Goal: Transaction & Acquisition: Purchase product/service

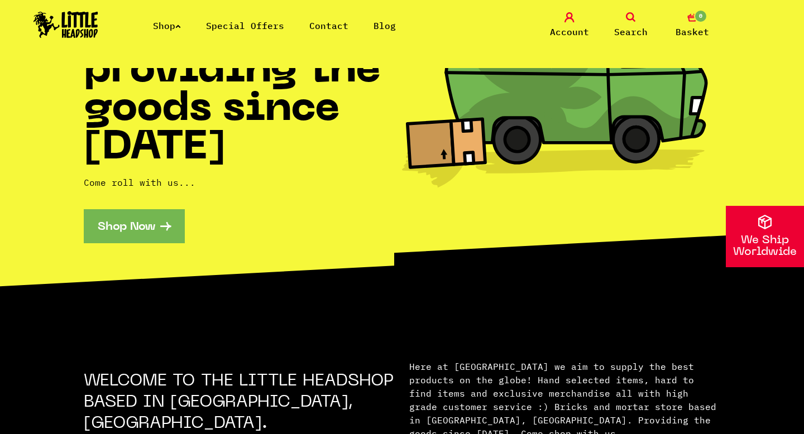
scroll to position [300, 0]
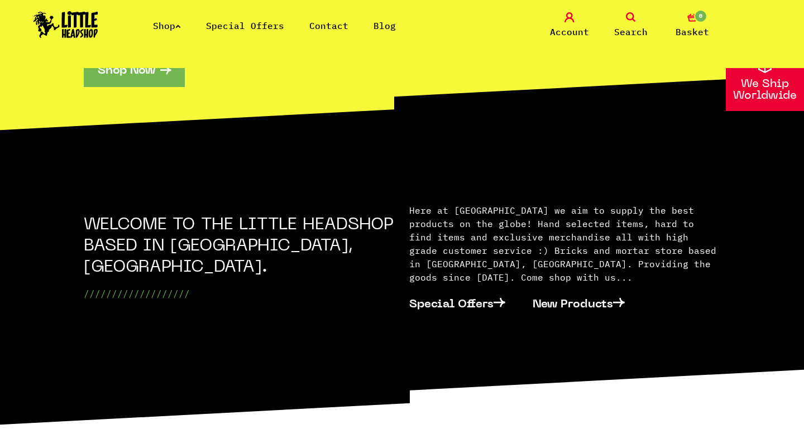
click at [170, 22] on link "Shop" at bounding box center [167, 25] width 28 height 11
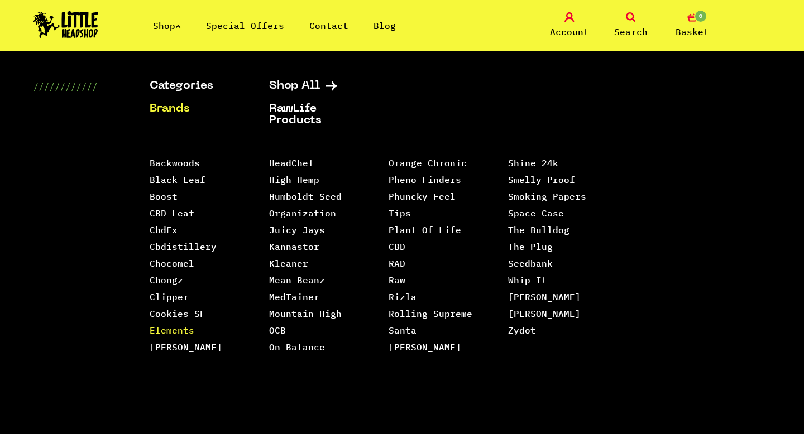
click at [171, 327] on link "Elements" at bounding box center [172, 330] width 45 height 11
click at [393, 275] on link "Raw" at bounding box center [397, 280] width 17 height 11
click at [405, 325] on link "Santa [PERSON_NAME]" at bounding box center [425, 339] width 73 height 28
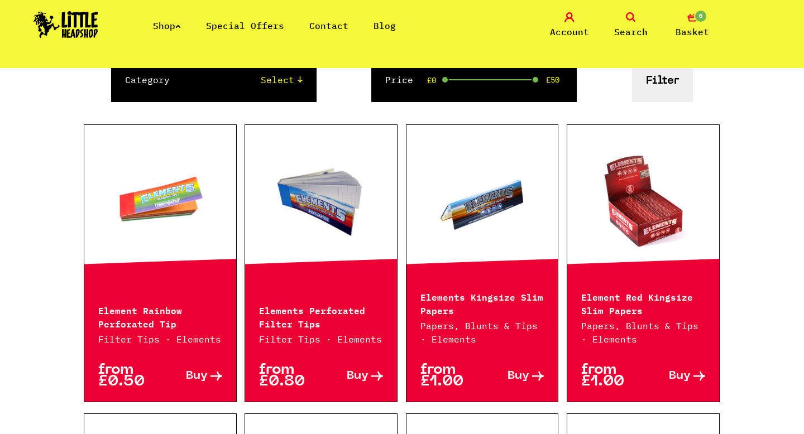
scroll to position [332, 0]
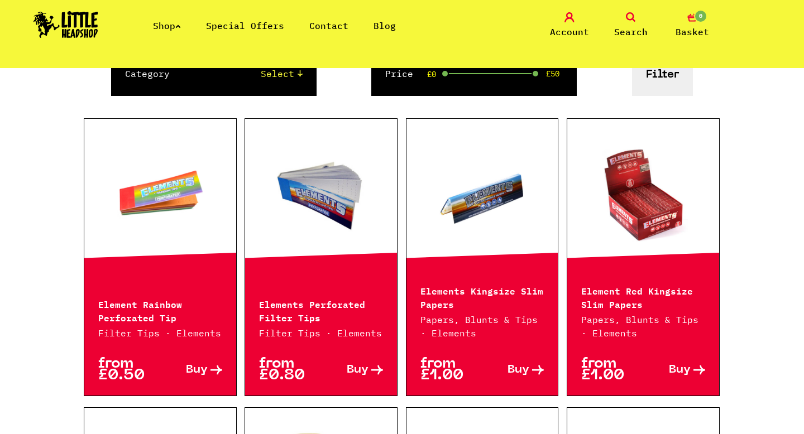
click at [494, 212] on link at bounding box center [482, 194] width 152 height 112
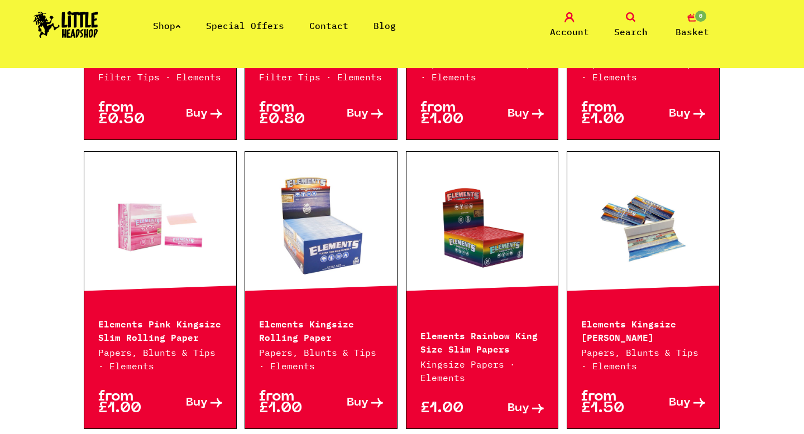
scroll to position [590, 0]
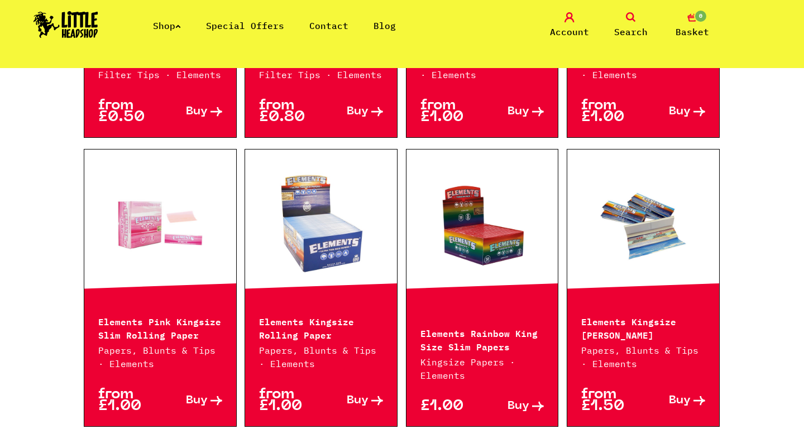
click at [606, 261] on link at bounding box center [643, 225] width 152 height 112
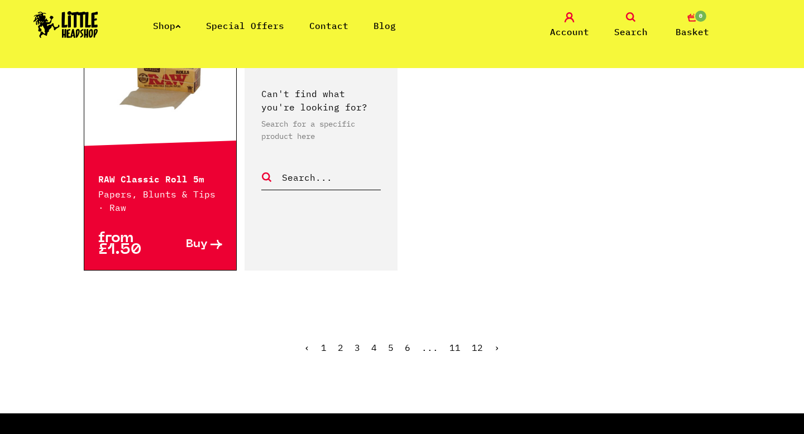
scroll to position [1855, 0]
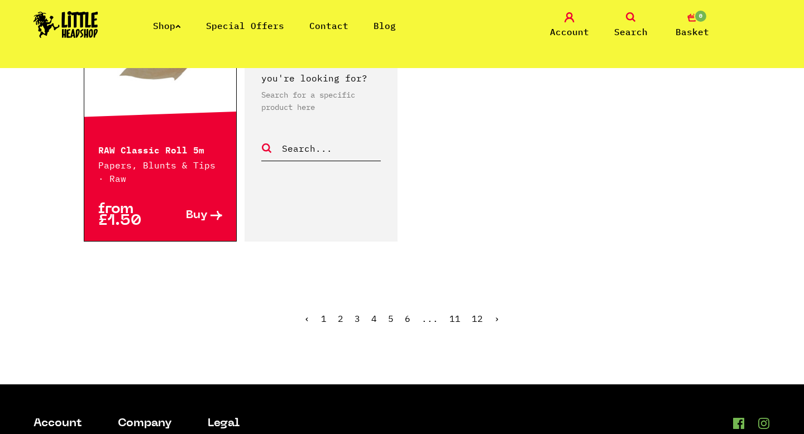
click at [340, 318] on link "2" at bounding box center [341, 318] width 6 height 11
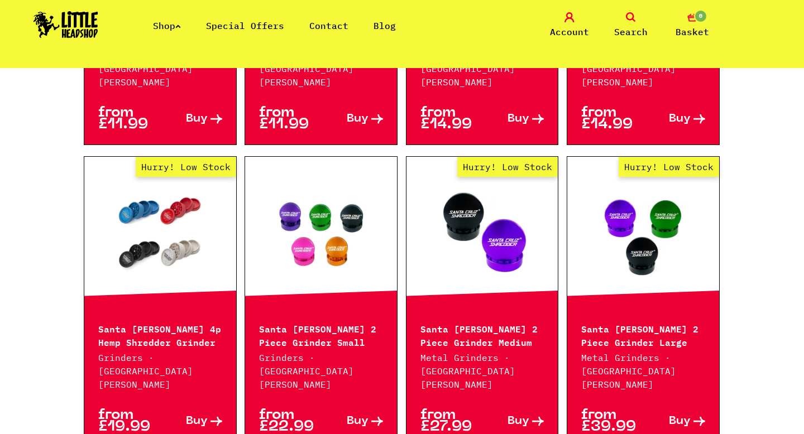
scroll to position [501, 0]
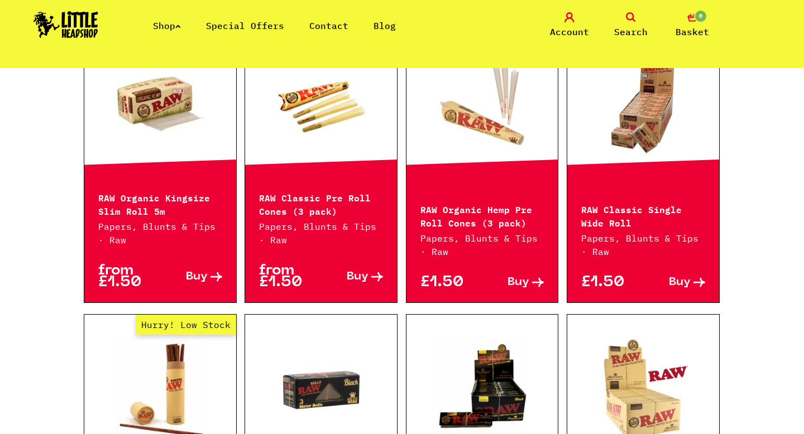
scroll to position [547, 0]
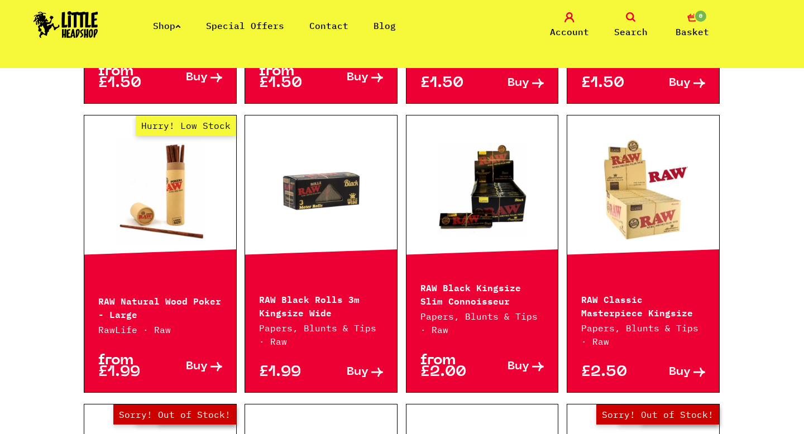
click at [188, 302] on p "RAW Natural Wood Poker - Large" at bounding box center [160, 307] width 124 height 27
click at [176, 224] on link "Hurry! Low Stock" at bounding box center [160, 191] width 152 height 112
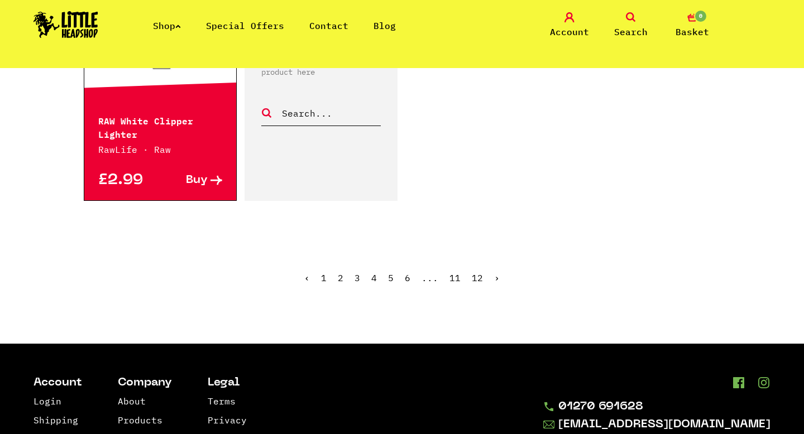
scroll to position [1880, 0]
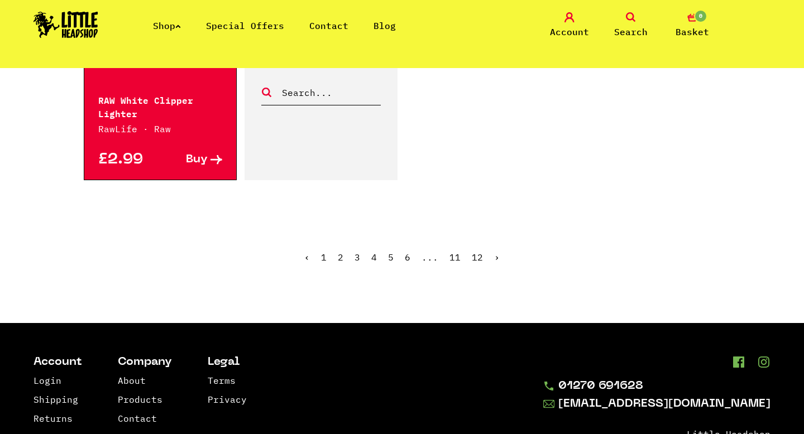
click at [355, 252] on link "3" at bounding box center [358, 257] width 6 height 11
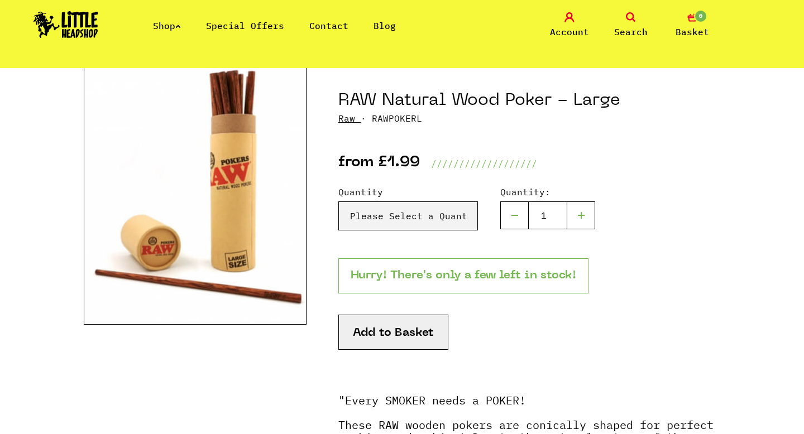
scroll to position [169, 0]
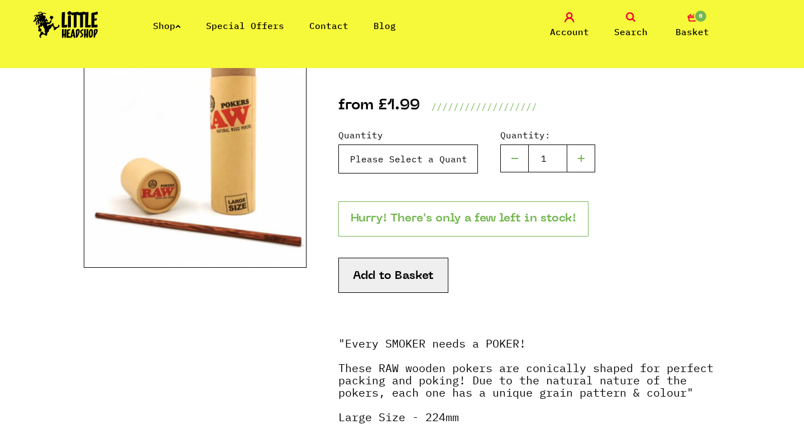
click at [411, 156] on select "Please Select a Quantity X 1 - £1.99 X 3 - £5.49" at bounding box center [408, 159] width 140 height 29
select select "814"
click at [338, 145] on select "Please Select a Quantity X 1 - £1.99 X 3 - £5.49" at bounding box center [408, 159] width 140 height 29
click at [404, 273] on button "Add to Basket" at bounding box center [393, 275] width 110 height 35
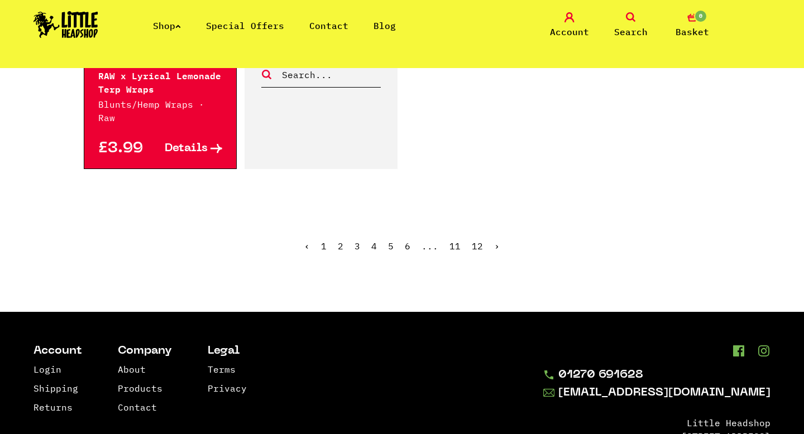
scroll to position [1925, 0]
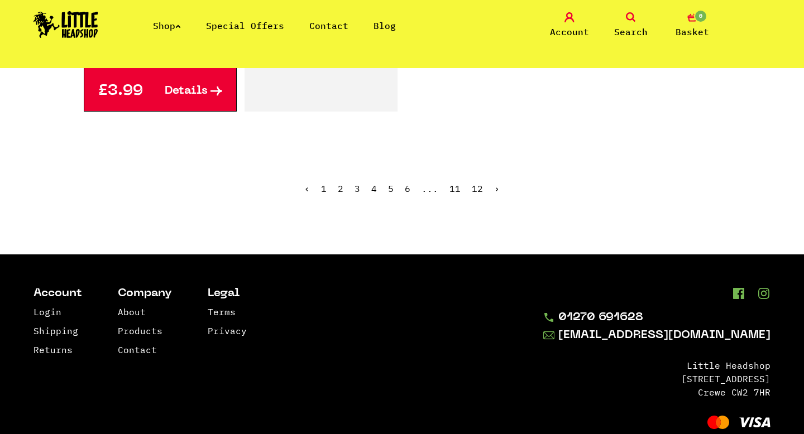
click at [494, 183] on link "›" at bounding box center [497, 188] width 6 height 11
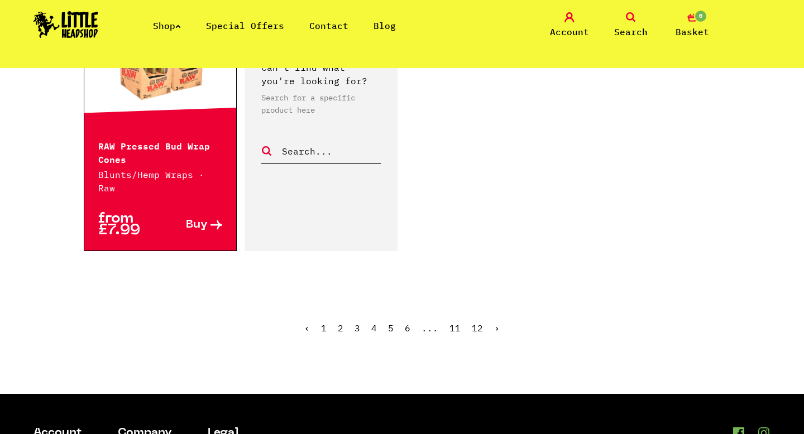
scroll to position [1797, 0]
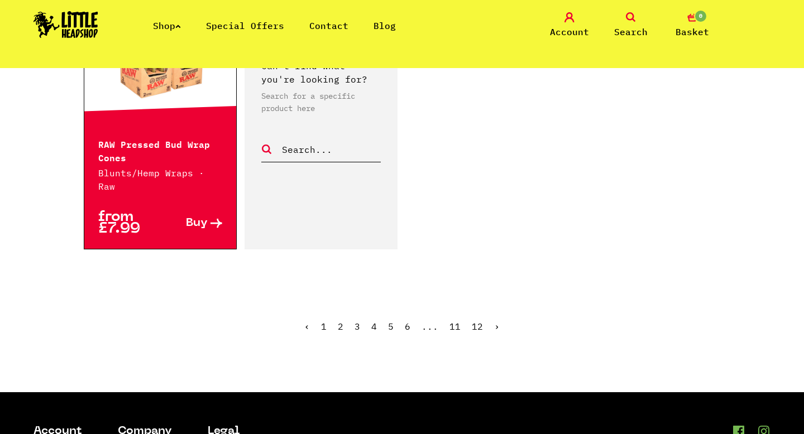
click at [494, 321] on link "›" at bounding box center [497, 326] width 6 height 11
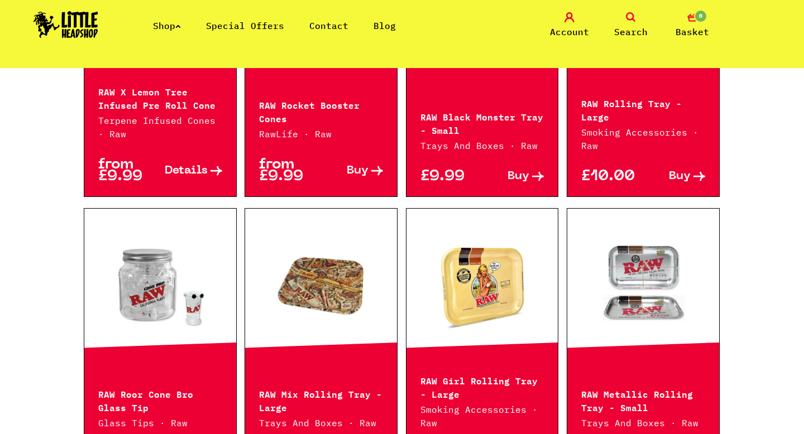
scroll to position [1374, 0]
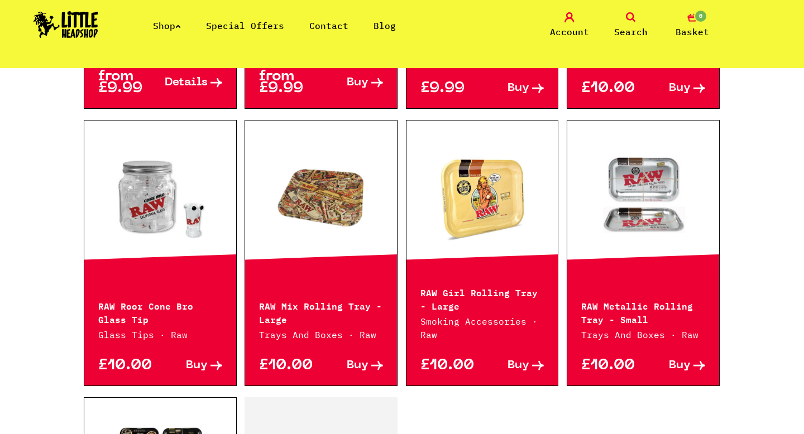
click at [628, 15] on icon at bounding box center [631, 17] width 10 height 10
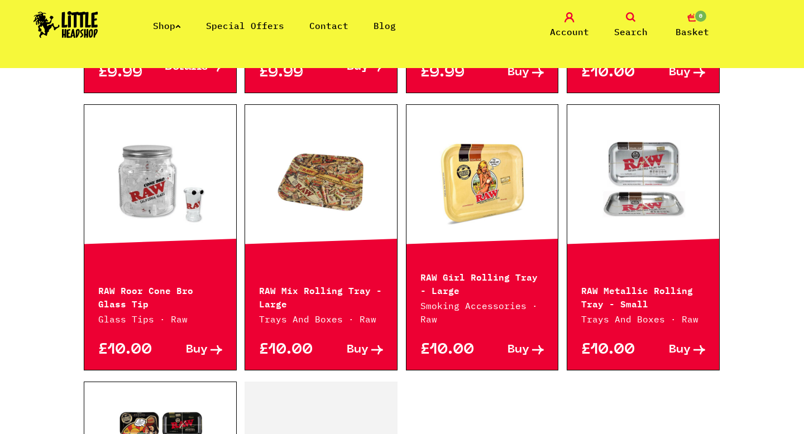
scroll to position [1400, 0]
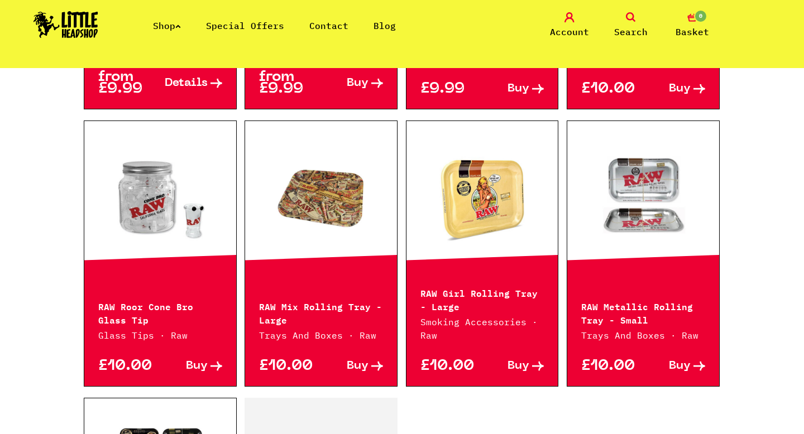
click at [628, 15] on icon at bounding box center [631, 17] width 10 height 10
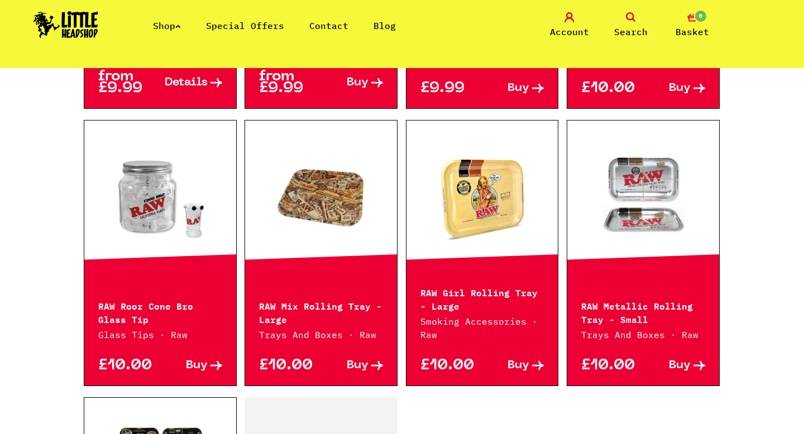
click at [629, 23] on link "Search" at bounding box center [631, 25] width 56 height 26
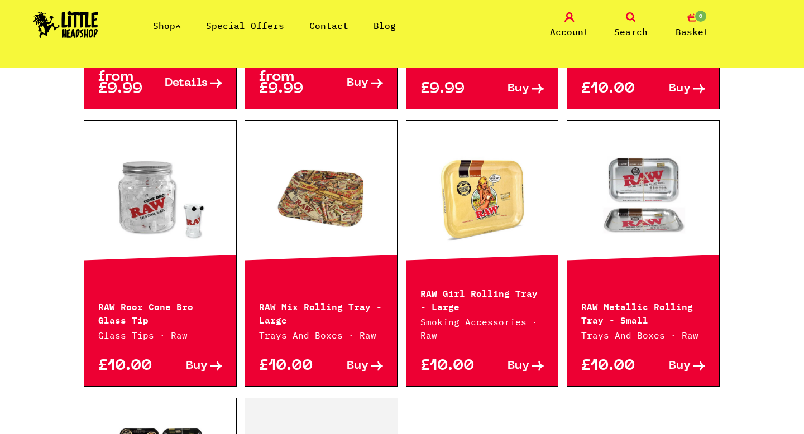
click at [66, 17] on img at bounding box center [65, 24] width 65 height 27
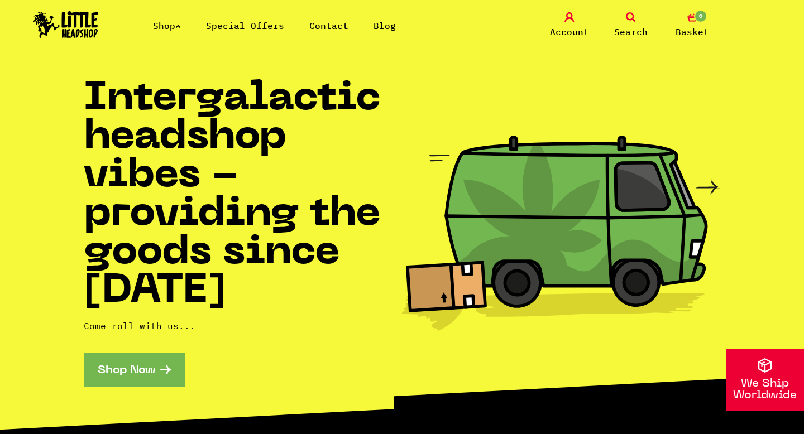
click at [630, 22] on icon at bounding box center [631, 17] width 10 height 10
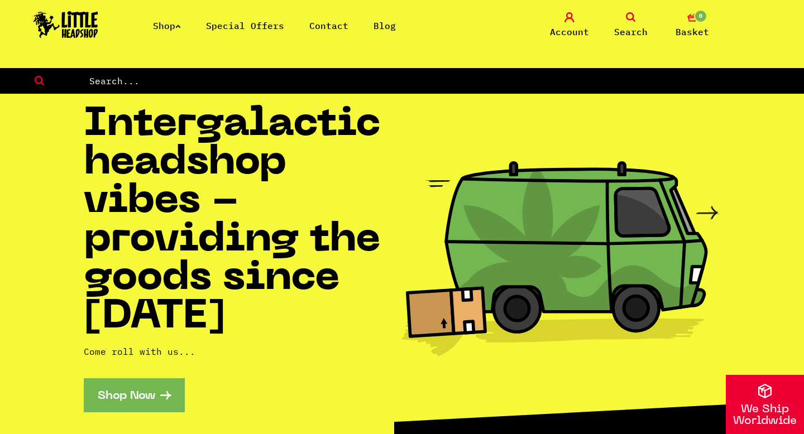
click at [573, 86] on input "text" at bounding box center [446, 81] width 716 height 15
type input "raw black connoisseur"
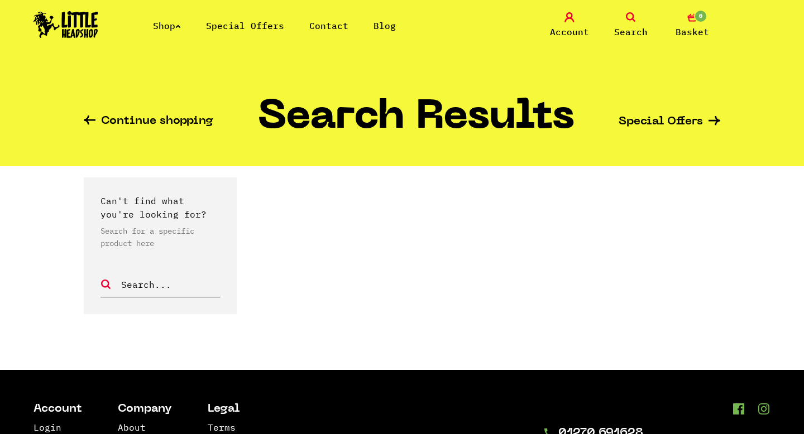
click at [104, 116] on link "Continue shopping" at bounding box center [149, 122] width 130 height 13
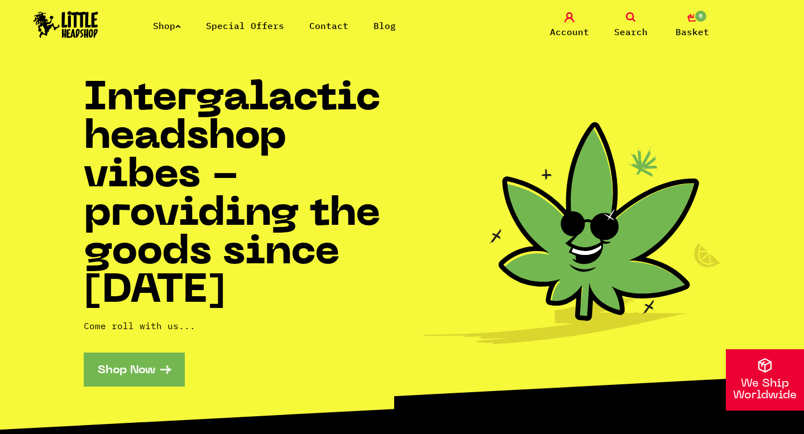
click at [628, 5] on div "Shop Special Offers Contact Blog Account Search 0 Basket" at bounding box center [402, 25] width 804 height 51
click at [631, 25] on link "Search" at bounding box center [631, 25] width 56 height 26
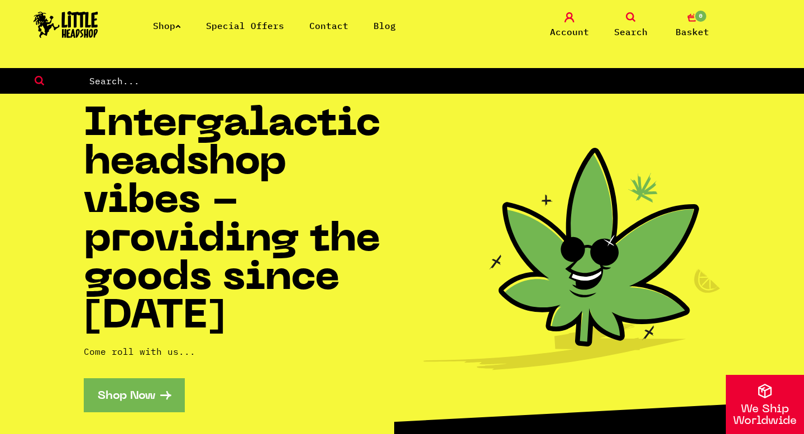
click at [456, 82] on input "text" at bounding box center [446, 81] width 716 height 15
type input "raw con"
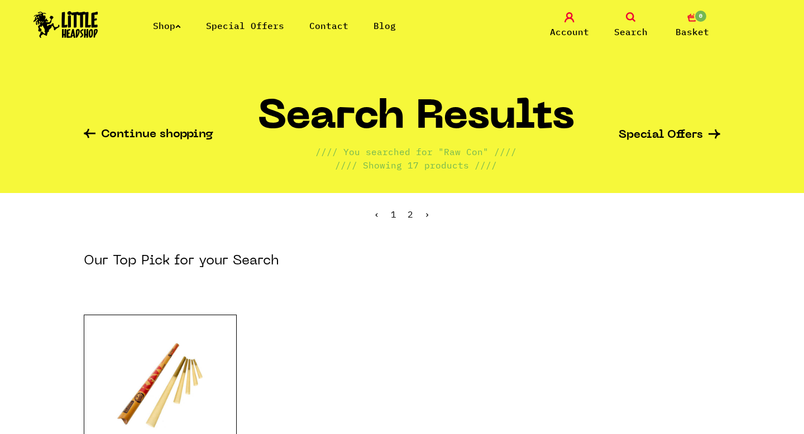
click at [149, 130] on link "Continue shopping" at bounding box center [149, 135] width 130 height 13
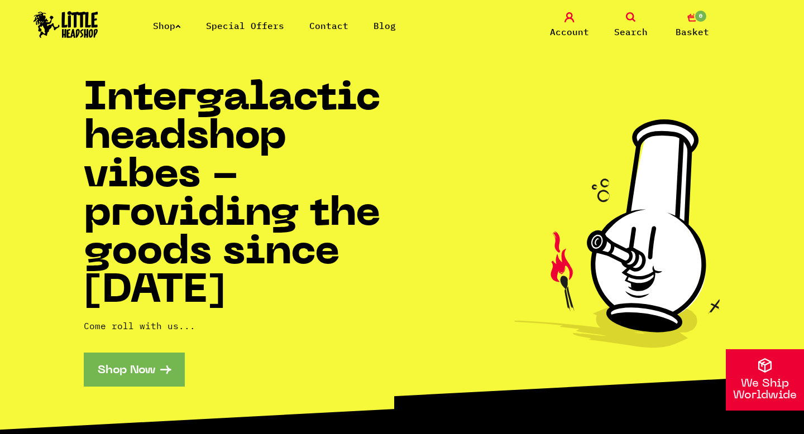
click at [171, 23] on link "Shop" at bounding box center [167, 25] width 28 height 11
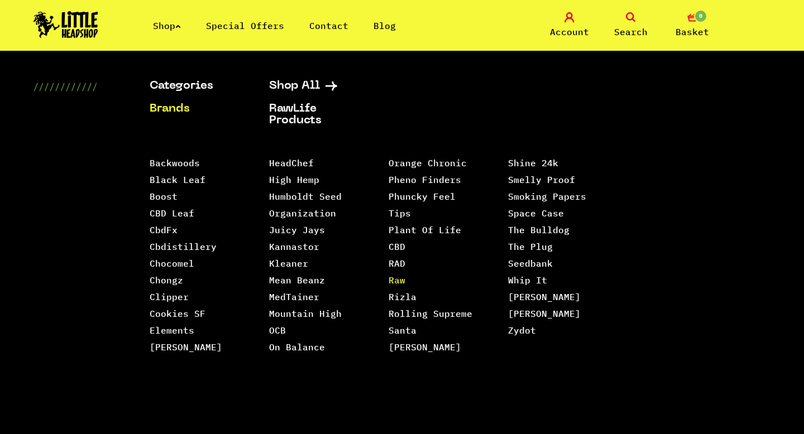
click at [397, 275] on link "Raw" at bounding box center [397, 280] width 17 height 11
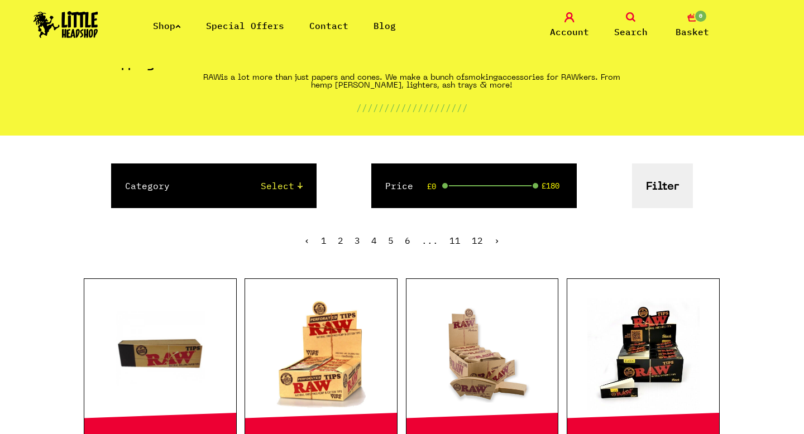
scroll to position [107, 0]
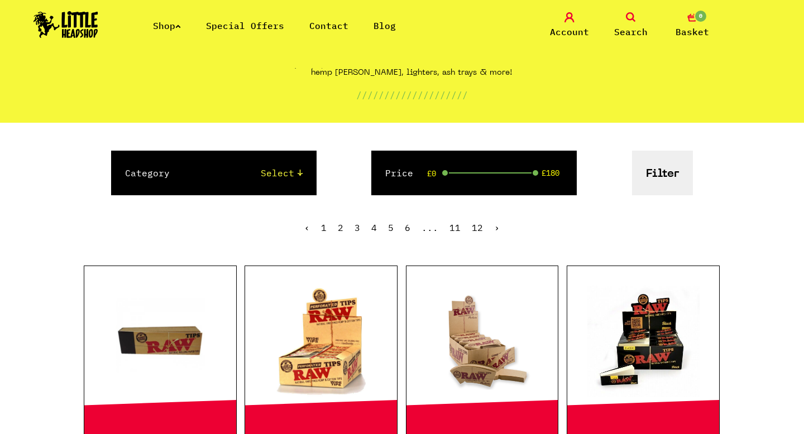
click at [291, 183] on div "Category Select Papers, Blunts & Tips 420/710 LIFE Smoking Accessories Trays An…" at bounding box center [213, 173] width 205 height 45
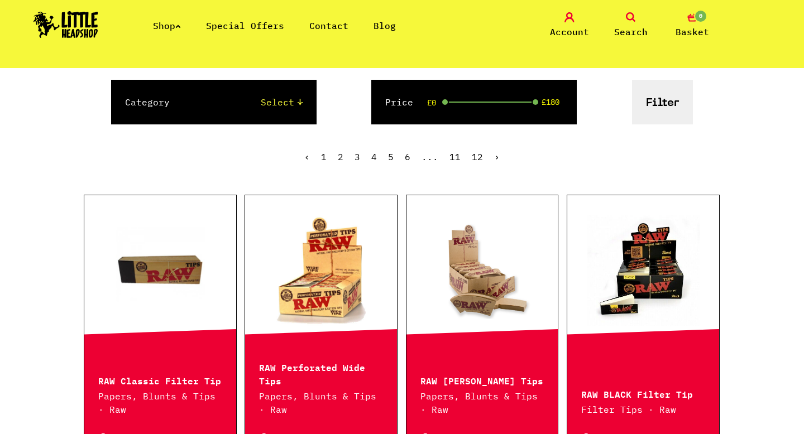
scroll to position [203, 0]
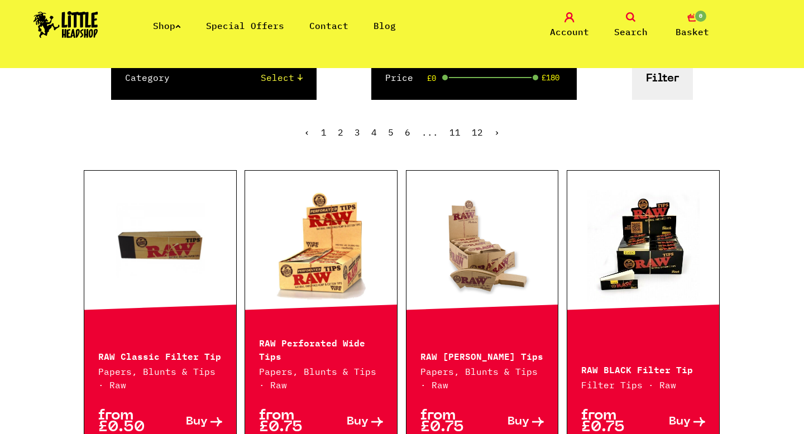
click at [269, 80] on select "Select Papers, Blunts & Tips 420/710 LIFE Smoking Accessories Trays And Boxes G…" at bounding box center [247, 77] width 110 height 13
select select "1"
click at [192, 71] on select "Select Papers, Blunts & Tips 420/710 LIFE Smoking Accessories Trays And Boxes G…" at bounding box center [247, 77] width 110 height 13
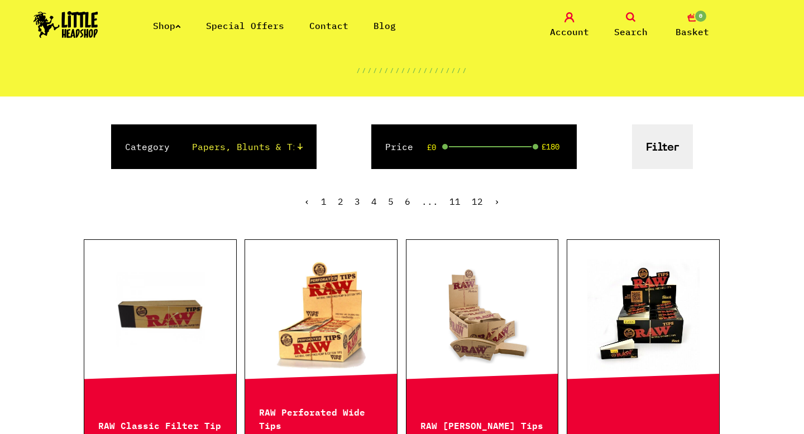
scroll to position [109, 0]
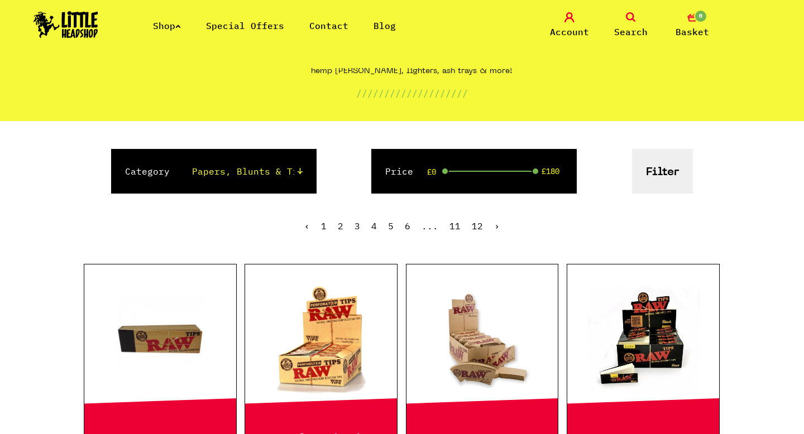
click at [698, 180] on div "Category Select Papers, Blunts & Tips 420/710 LIFE Smoking Accessories Trays An…" at bounding box center [402, 171] width 636 height 45
click at [667, 178] on button "Filter" at bounding box center [662, 171] width 61 height 45
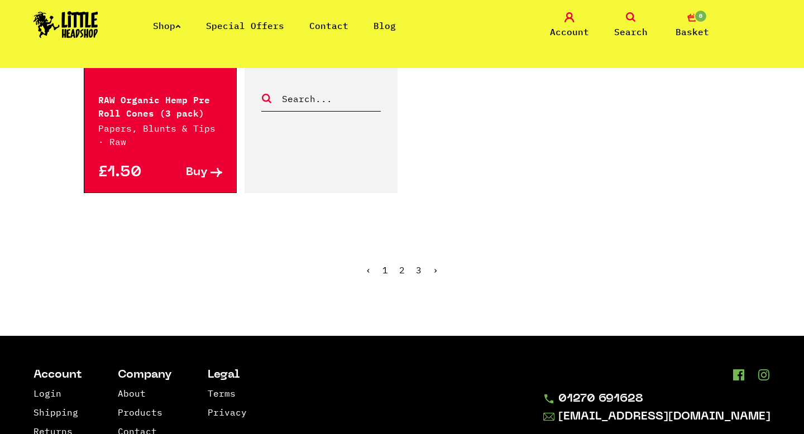
scroll to position [1938, 0]
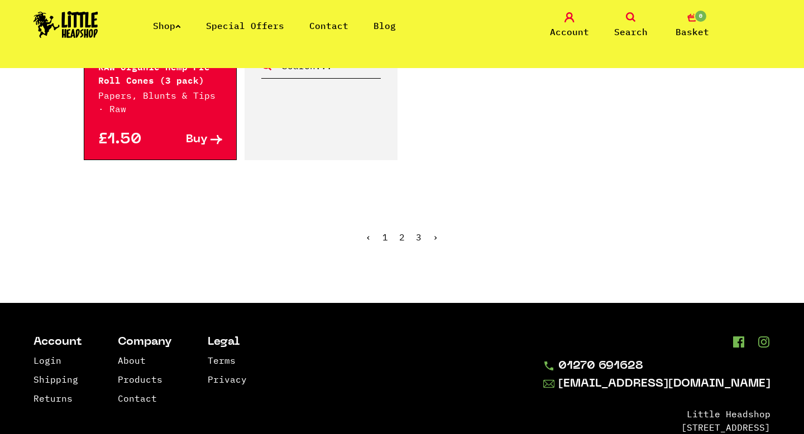
click at [401, 237] on link "2" at bounding box center [402, 237] width 6 height 11
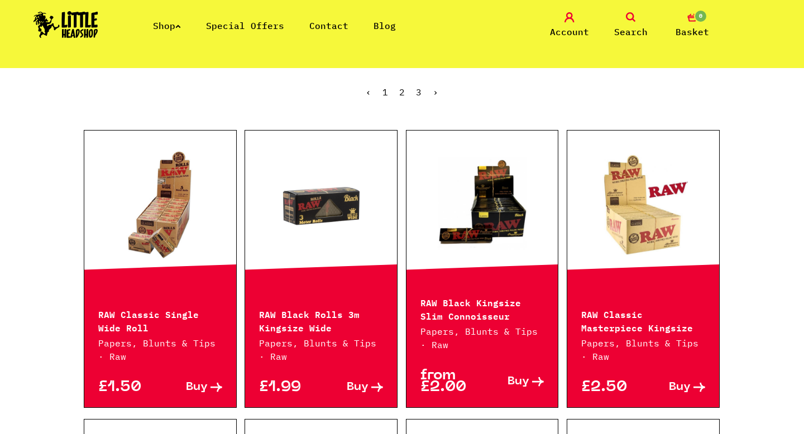
scroll to position [246, 0]
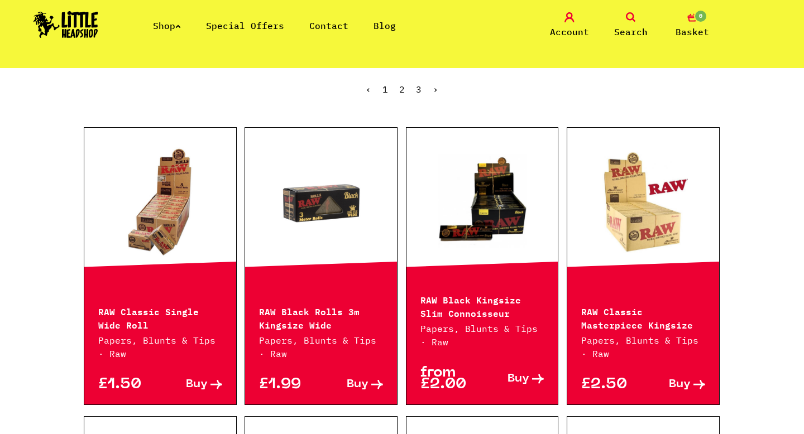
click at [454, 236] on link at bounding box center [482, 203] width 152 height 112
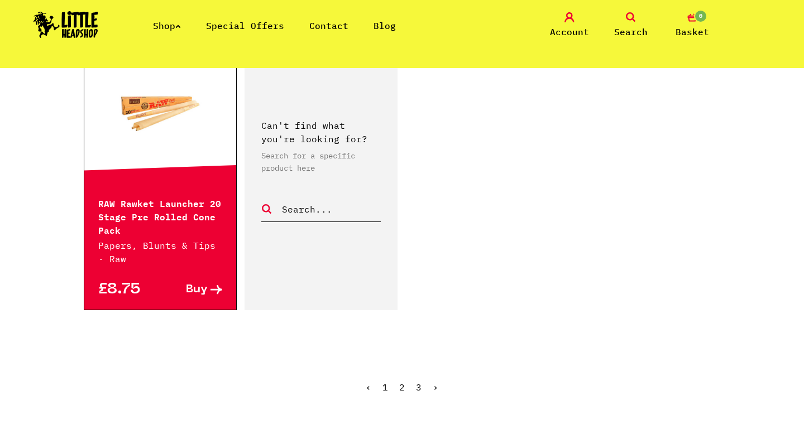
scroll to position [1808, 0]
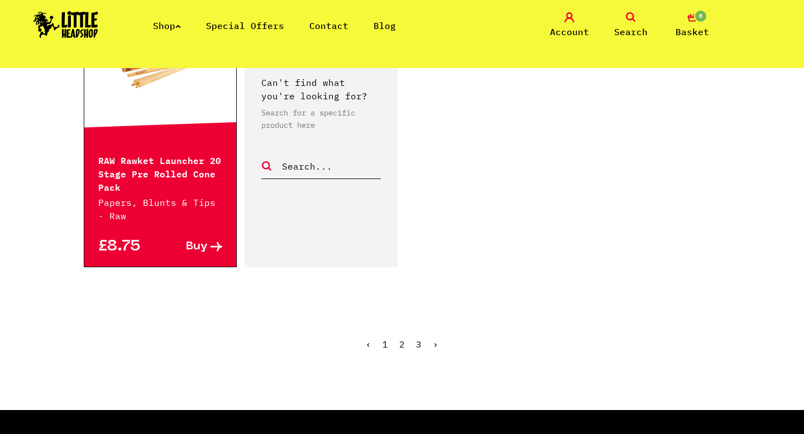
click at [419, 346] on link "3" at bounding box center [419, 344] width 6 height 11
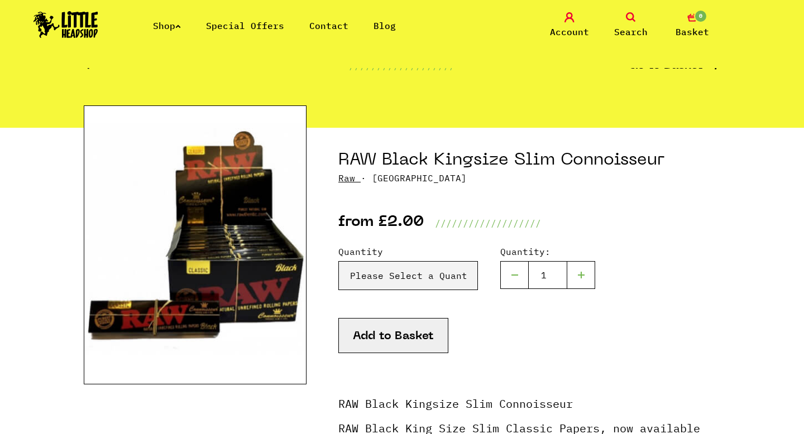
scroll to position [27, 0]
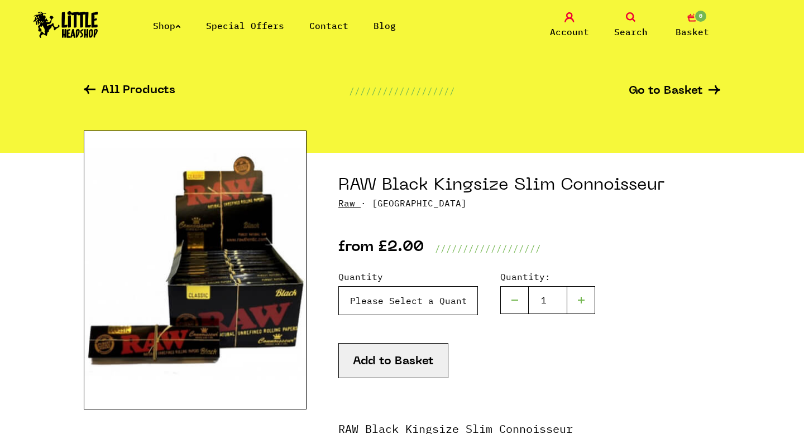
click at [381, 299] on select "Please Select a Quantity X 1 - £2.00 X 3 - £5.00 X 24 (Full Box) - £35.00" at bounding box center [408, 300] width 140 height 29
select select "461"
click at [338, 286] on select "Please Select a Quantity X 1 - £2.00 X 3 - £5.00 X 24 (Full Box) - £35.00" at bounding box center [408, 300] width 140 height 29
click at [384, 360] on button "Add to Basket" at bounding box center [393, 360] width 110 height 35
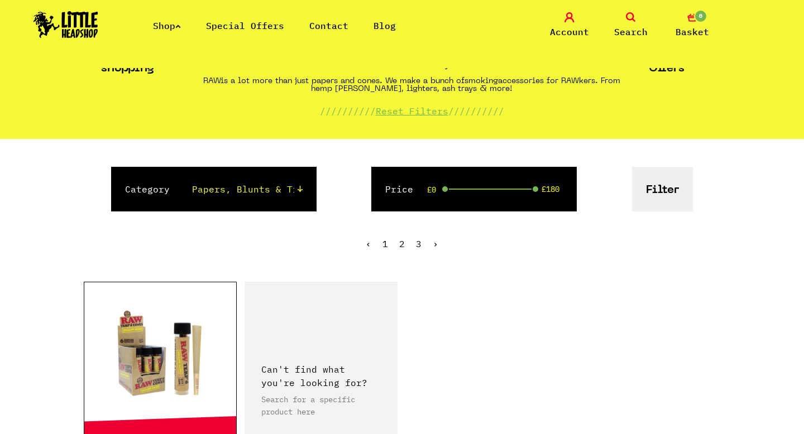
scroll to position [369, 0]
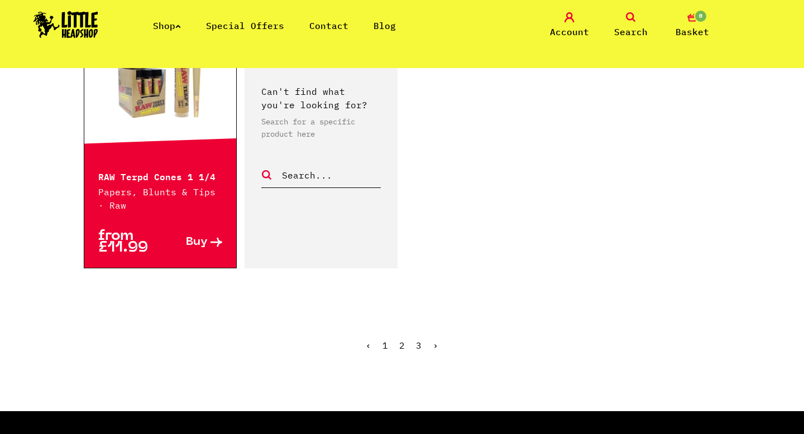
click at [386, 343] on link "1" at bounding box center [385, 345] width 6 height 11
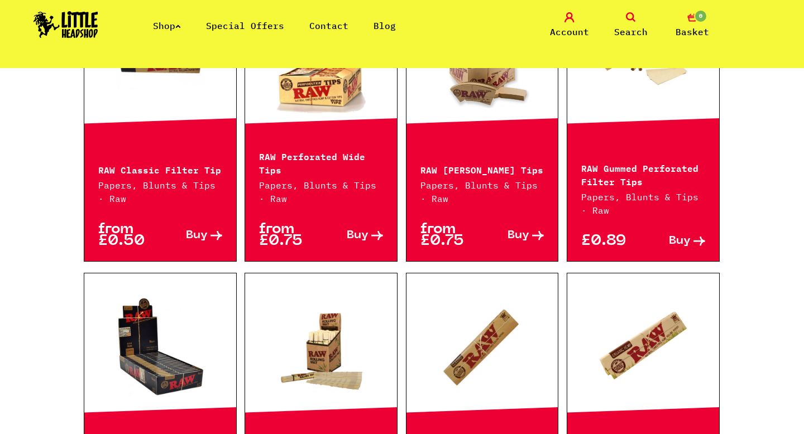
scroll to position [391, 0]
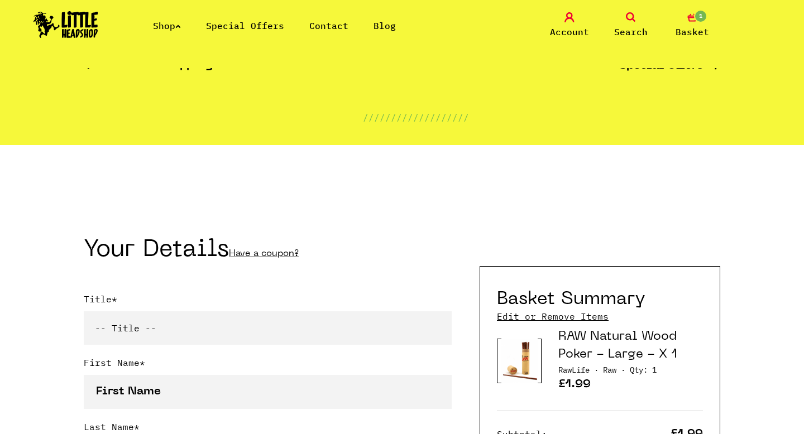
scroll to position [245, 0]
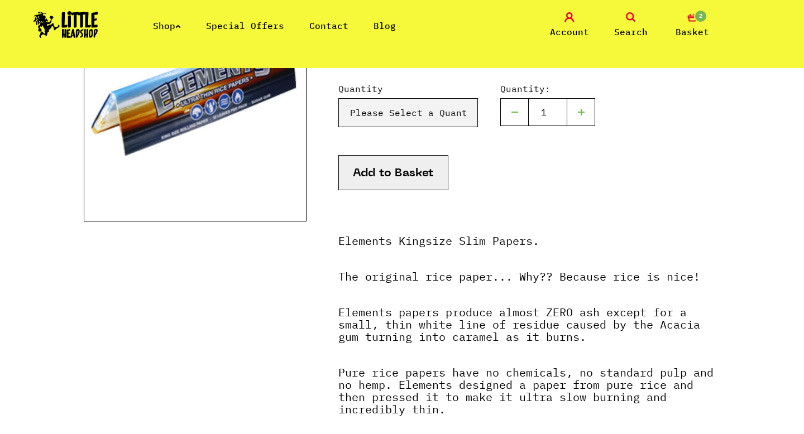
scroll to position [215, 0]
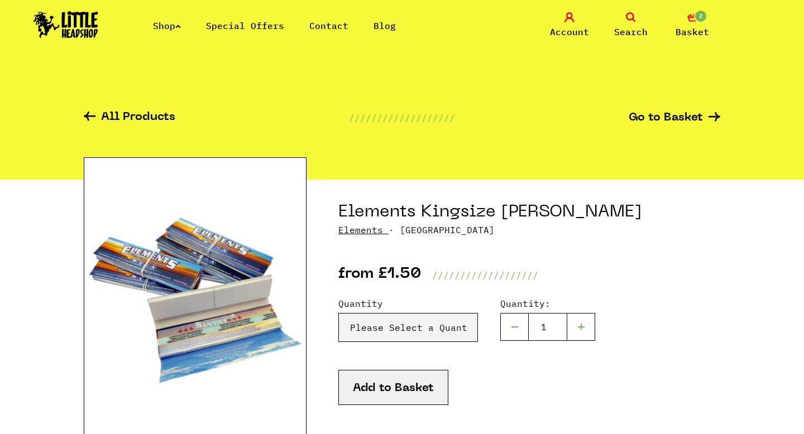
scroll to position [31, 0]
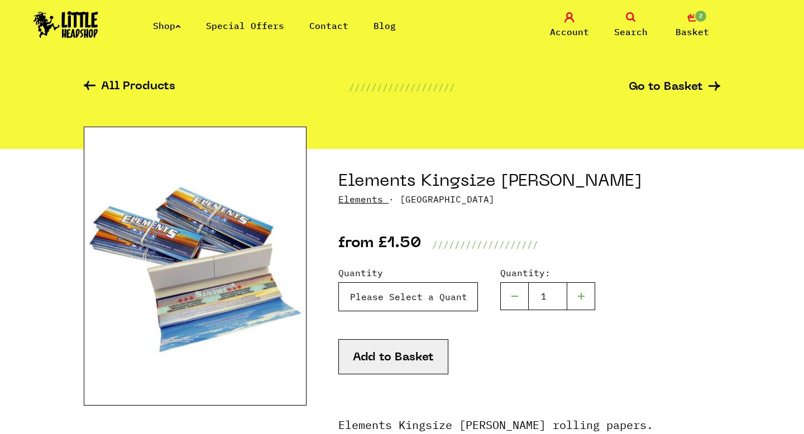
click at [357, 292] on select "Please Select a Quantity X 1 - £1.50 X 4 - £5.00 X 24 (Box) - £19.99" at bounding box center [408, 296] width 140 height 29
select select "186"
click at [338, 282] on select "Please Select a Quantity X 1 - £1.50 X 4 - £5.00 X 24 (Box) - £19.99" at bounding box center [408, 296] width 140 height 29
click at [382, 352] on button "Add to Basket" at bounding box center [393, 356] width 110 height 35
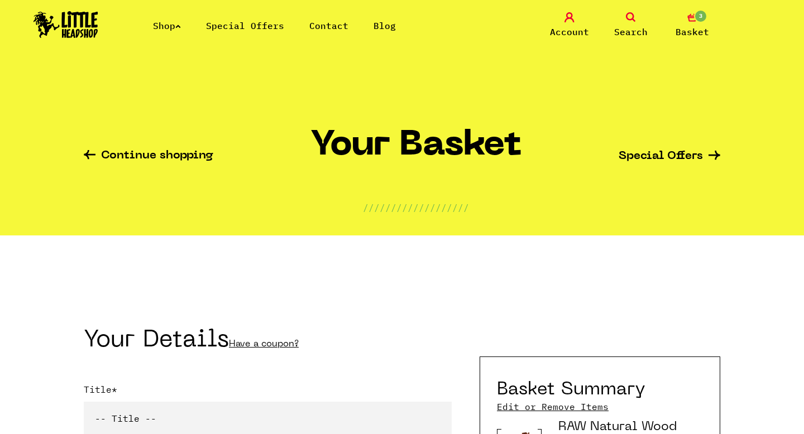
click at [565, 26] on span "Account" at bounding box center [569, 31] width 39 height 13
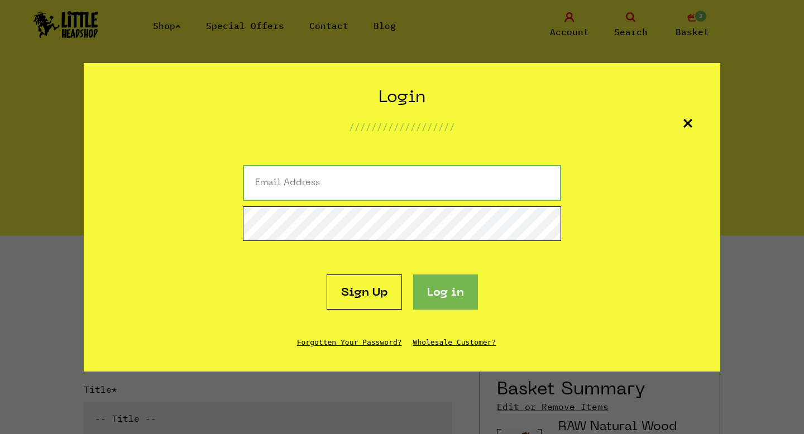
click at [424, 181] on input "Email Address" at bounding box center [402, 183] width 318 height 36
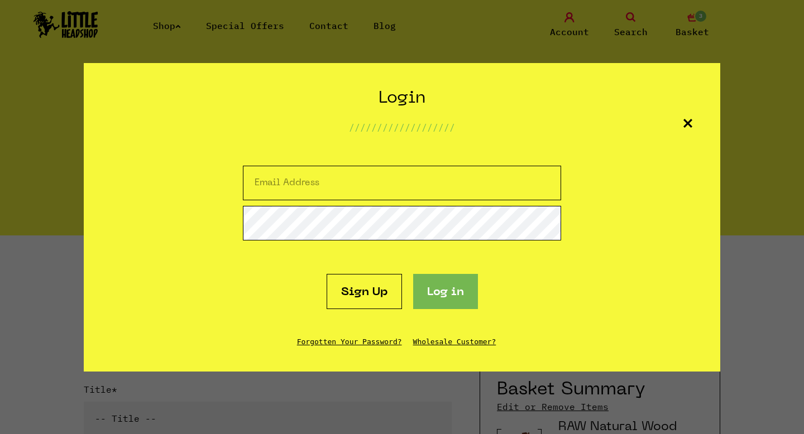
type input "[EMAIL_ADDRESS][DOMAIN_NAME]"
click at [442, 294] on button "Log in" at bounding box center [445, 291] width 65 height 35
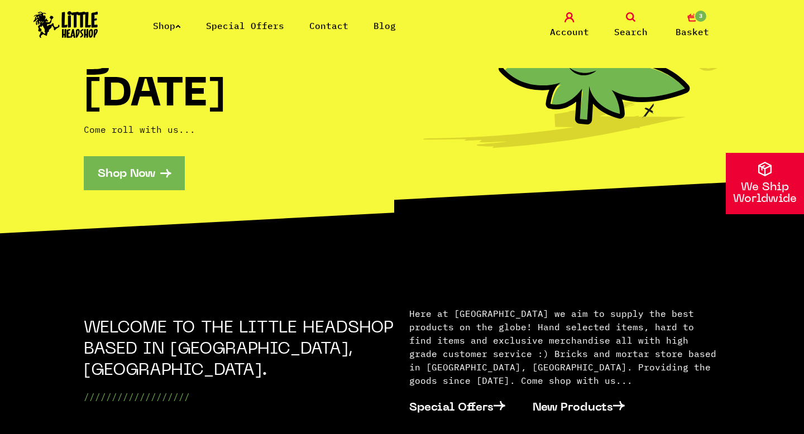
scroll to position [240, 0]
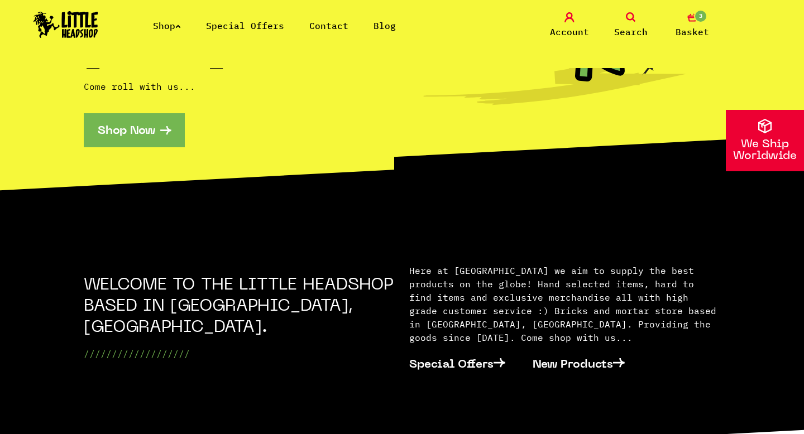
click at [575, 24] on link "Account" at bounding box center [570, 25] width 56 height 26
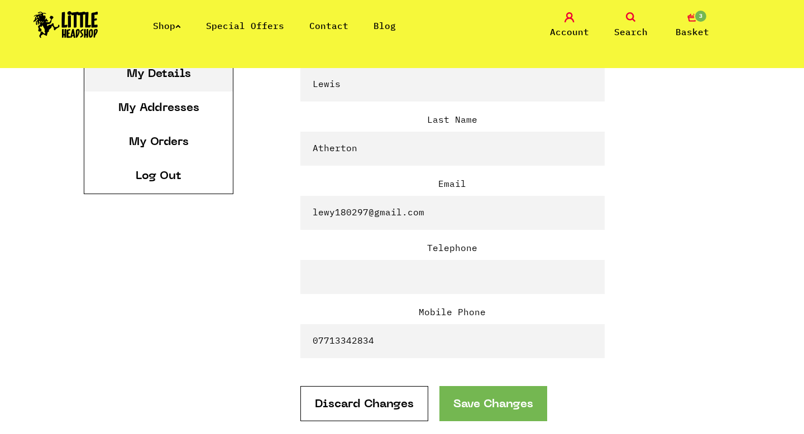
scroll to position [257, 0]
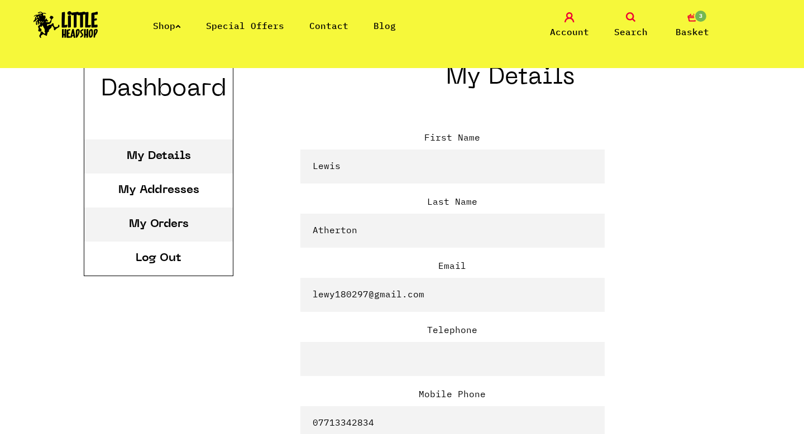
click at [166, 219] on link "My Orders" at bounding box center [159, 224] width 60 height 11
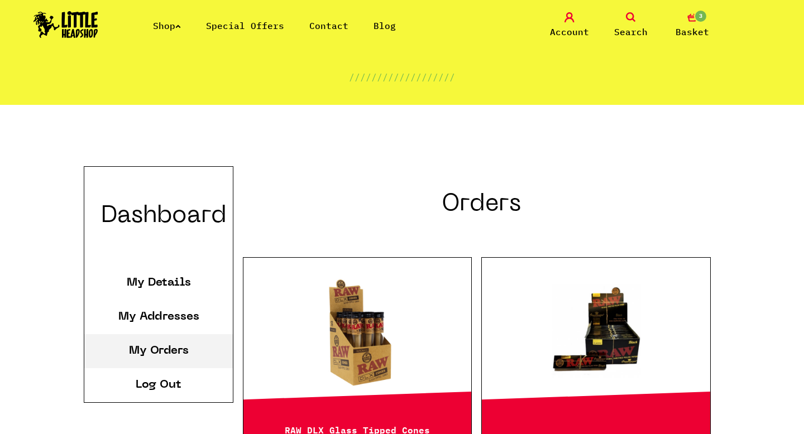
scroll to position [379, 0]
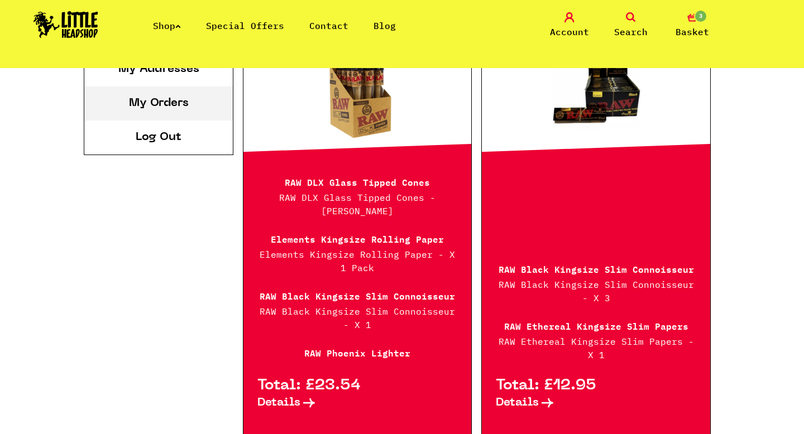
click at [300, 392] on link "Details" at bounding box center [357, 400] width 200 height 17
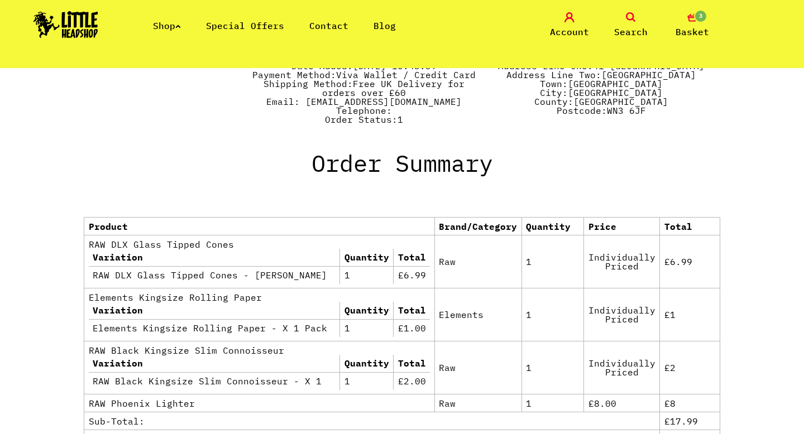
scroll to position [526, 0]
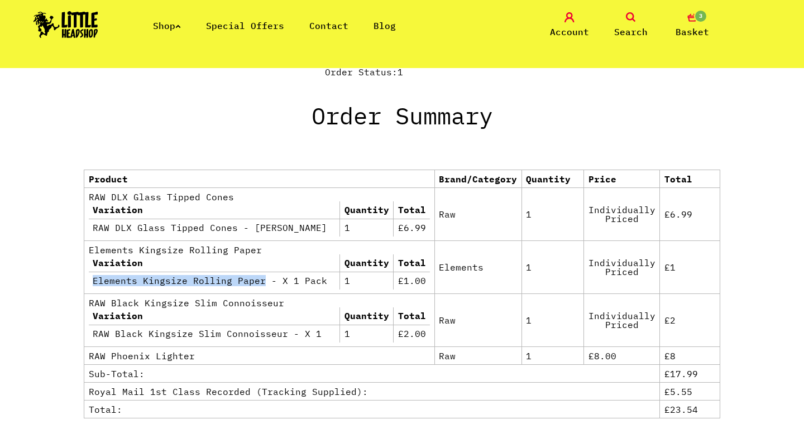
drag, startPoint x: 89, startPoint y: 279, endPoint x: 259, endPoint y: 282, distance: 169.8
click at [259, 282] on td "Elements Kingsize Rolling Paper - X 1 Pack" at bounding box center [214, 281] width 251 height 18
copy td "Elements Kingsize Rolling Paper"
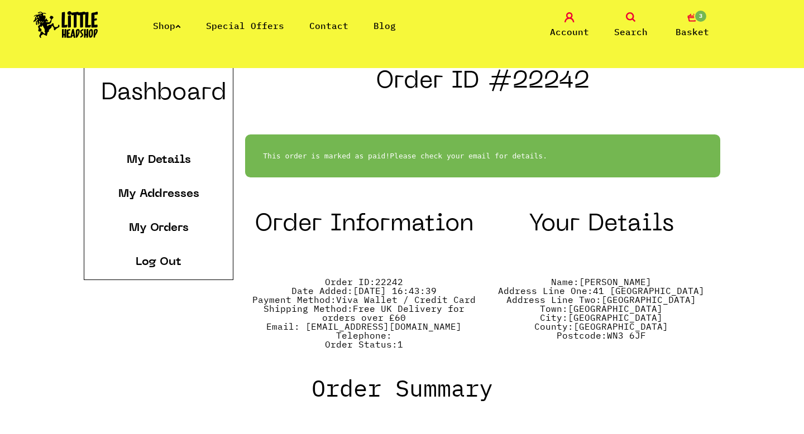
scroll to position [0, 0]
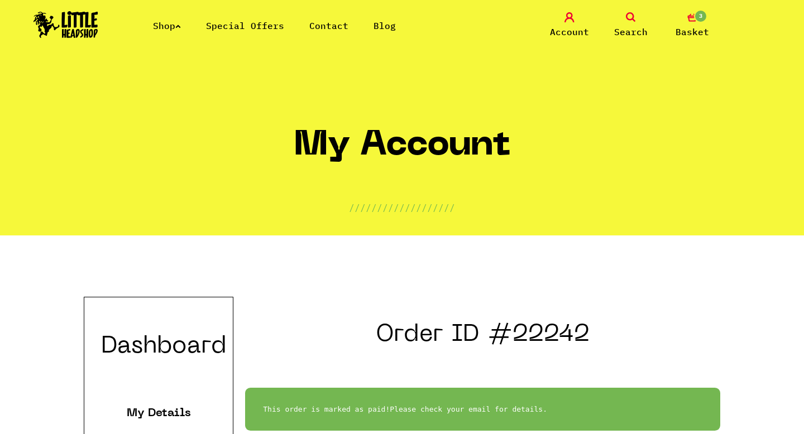
click at [569, 25] on link "Account" at bounding box center [570, 25] width 56 height 26
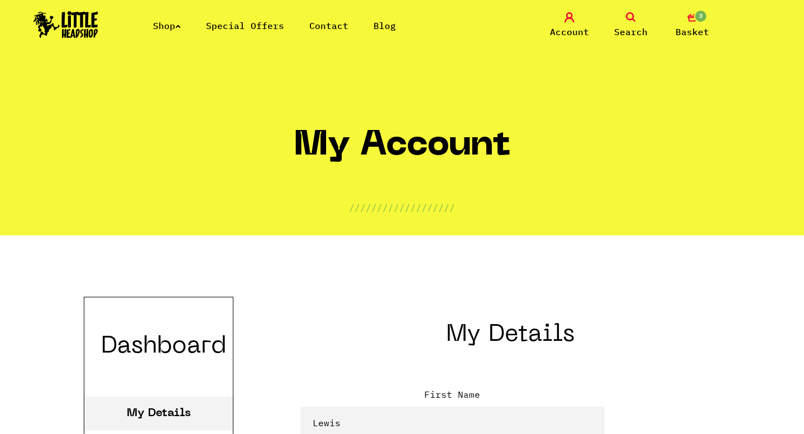
click at [621, 21] on link "Search" at bounding box center [631, 25] width 56 height 26
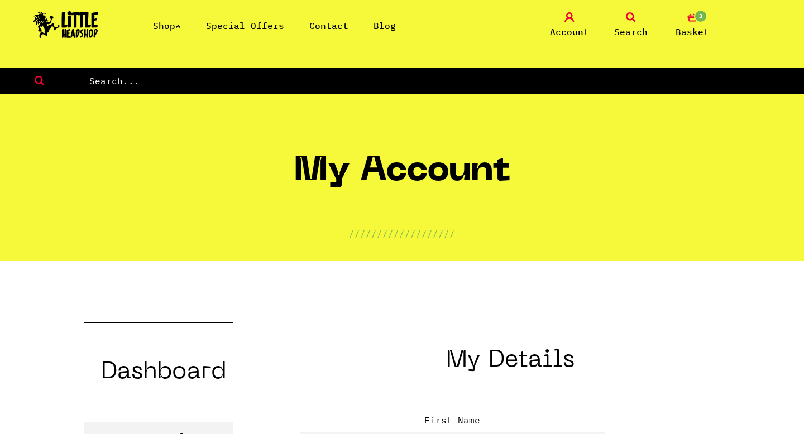
click at [428, 80] on input "text" at bounding box center [446, 81] width 716 height 15
paste input "Elements Kingsize Rolling Paper"
type input "Elements Kingsize Rolling Paper"
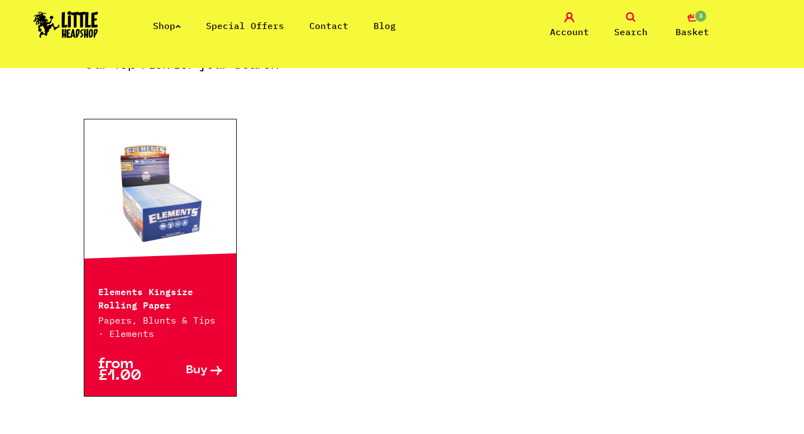
scroll to position [168, 0]
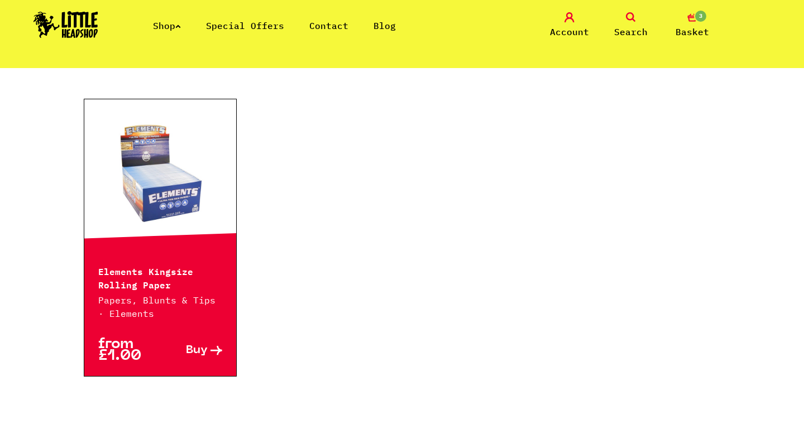
click at [184, 185] on link at bounding box center [160, 175] width 152 height 112
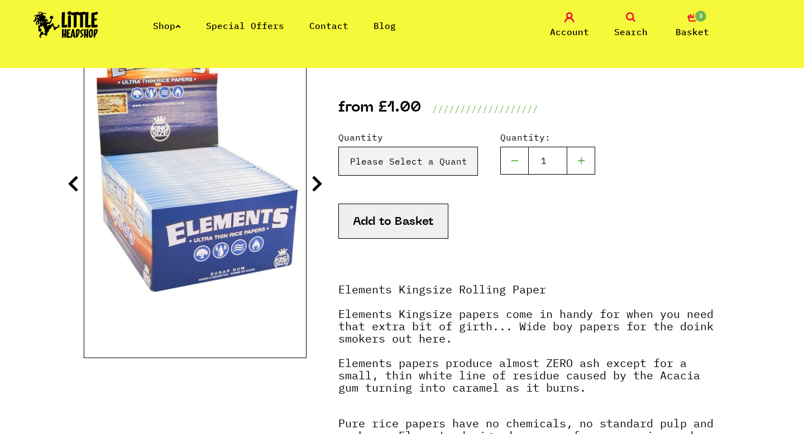
scroll to position [191, 0]
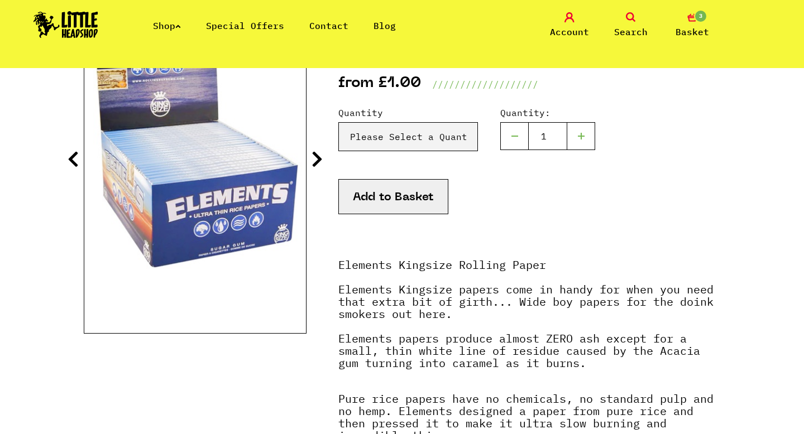
click at [692, 26] on span "Basket" at bounding box center [692, 31] width 33 height 13
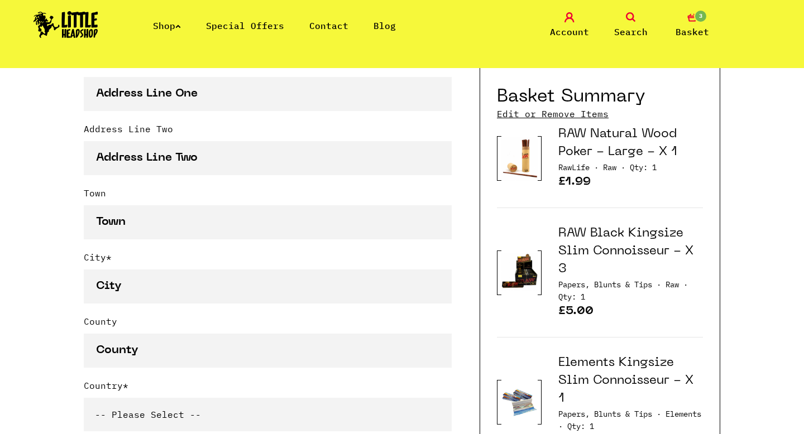
scroll to position [597, 0]
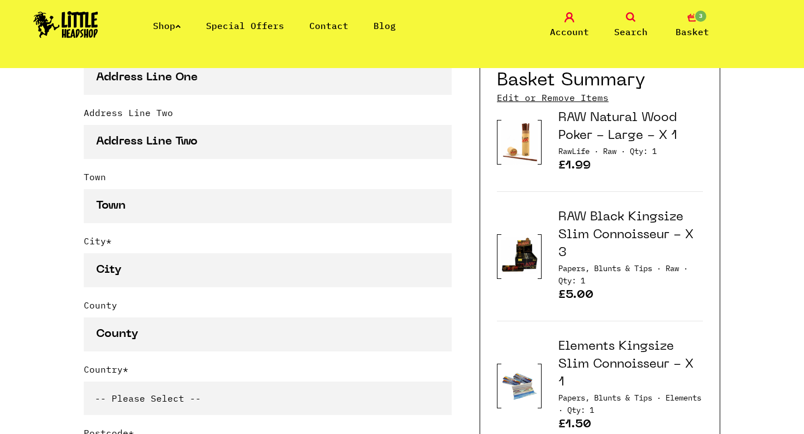
click at [629, 17] on icon at bounding box center [631, 17] width 10 height 10
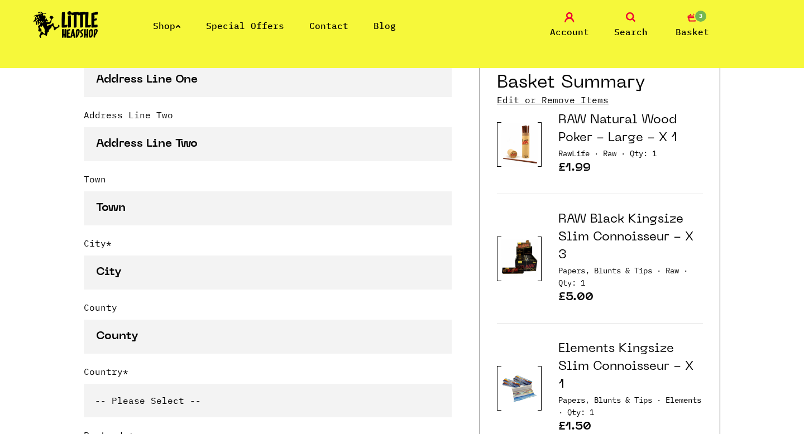
scroll to position [622, 0]
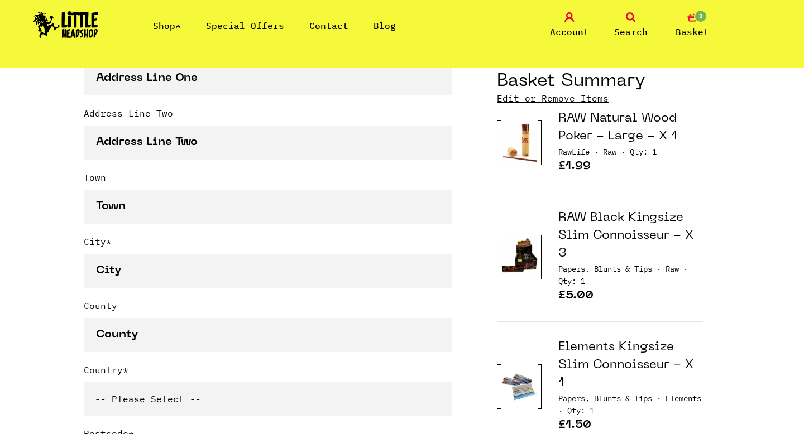
click at [633, 14] on icon at bounding box center [631, 17] width 10 height 10
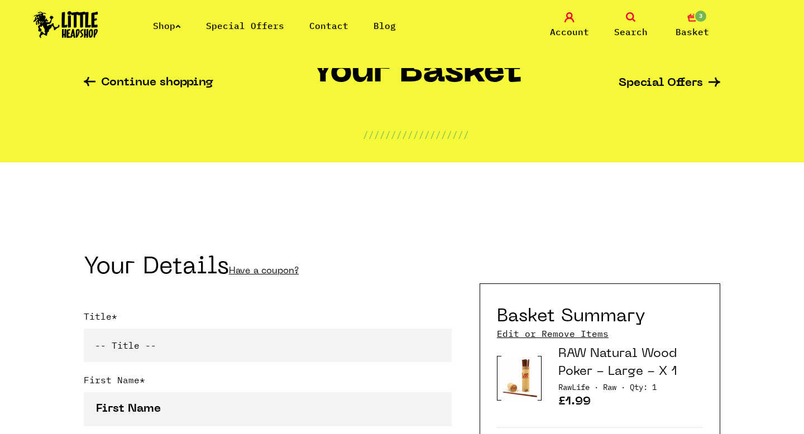
scroll to position [0, 0]
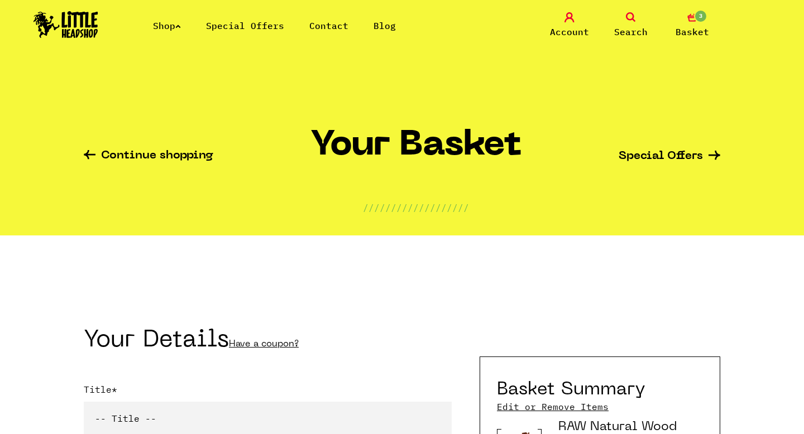
click at [84, 11] on img at bounding box center [65, 24] width 65 height 27
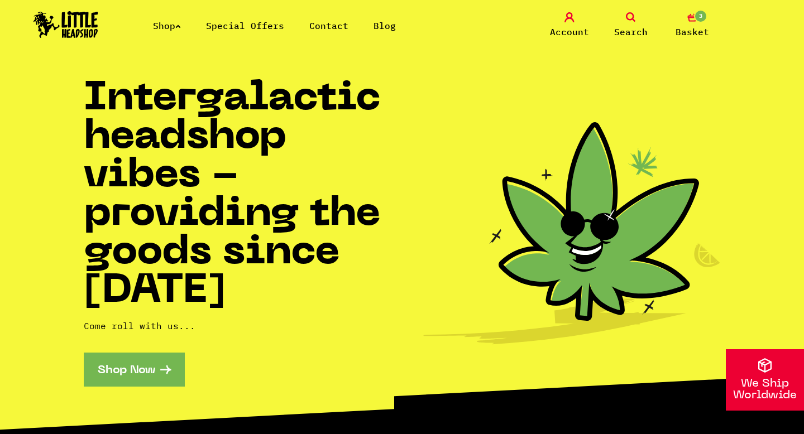
click at [630, 16] on icon at bounding box center [631, 17] width 10 height 10
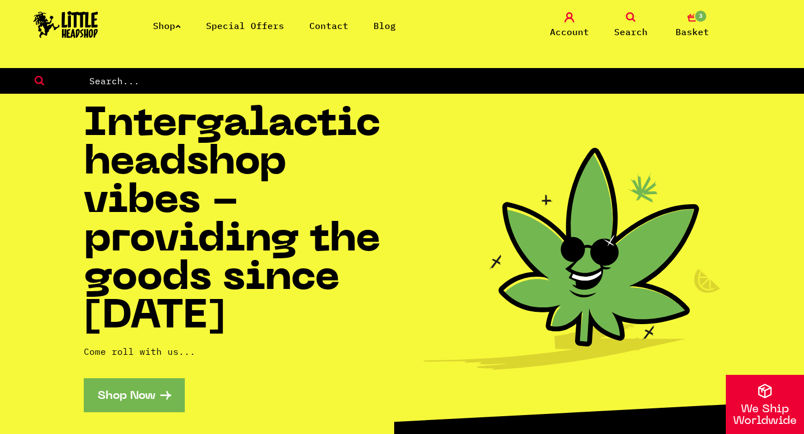
click at [529, 99] on section "Intergalactic headshop vibes - providing the goods since 2014 Come roll with us…" at bounding box center [402, 283] width 804 height 379
click at [523, 84] on input "text" at bounding box center [446, 81] width 716 height 15
type input "ethereal"
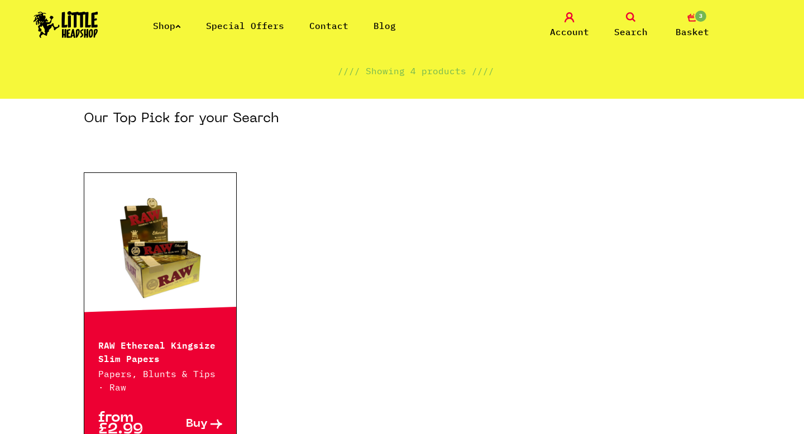
scroll to position [176, 0]
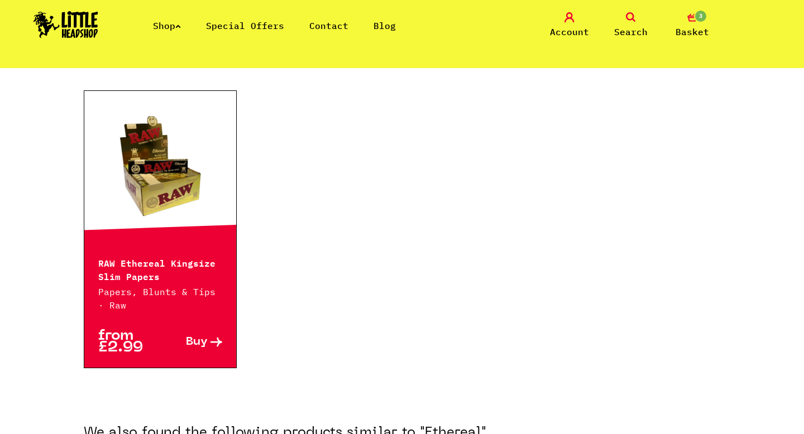
click at [166, 186] on link at bounding box center [160, 167] width 152 height 112
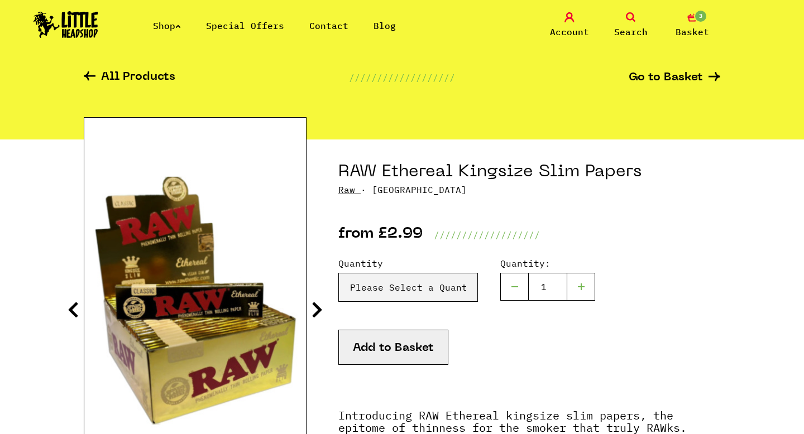
scroll to position [109, 0]
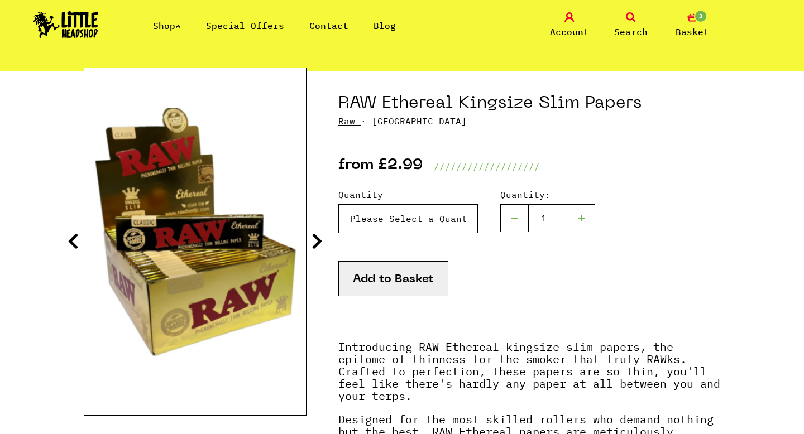
click at [374, 214] on select "Please Select a Quantity X 1 - £2.99 X 4 - £10.99 X 50 (Full Box) - £84.99" at bounding box center [408, 218] width 140 height 29
select select "1646"
click at [338, 204] on select "Please Select a Quantity X 1 - £2.99 X 4 - £10.99 X 50 (Full Box) - £84.99" at bounding box center [408, 218] width 140 height 29
click at [383, 280] on button "Add to Basket" at bounding box center [393, 278] width 110 height 35
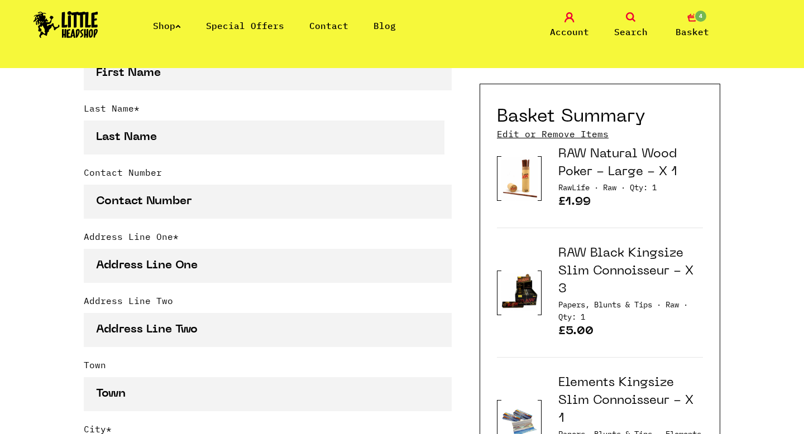
scroll to position [367, 0]
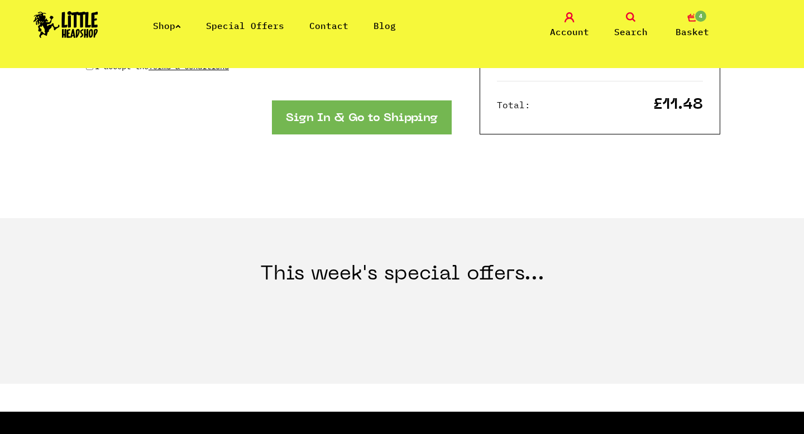
scroll to position [1029, 0]
